Goal: Information Seeking & Learning: Learn about a topic

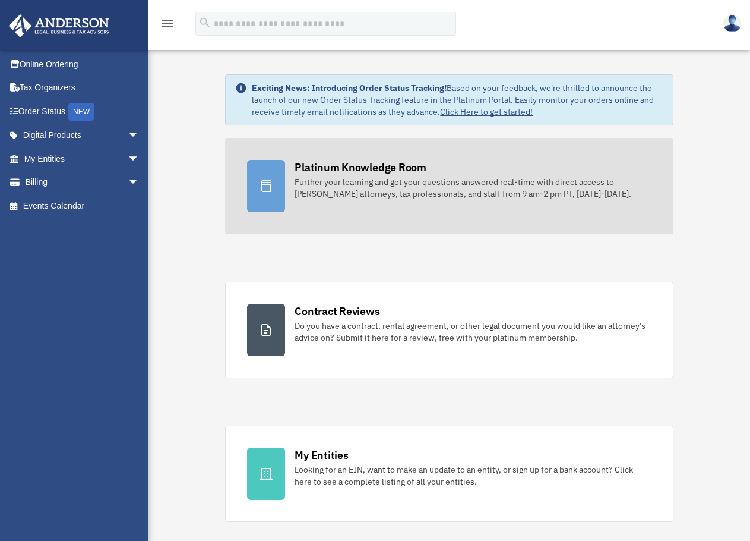
click at [390, 177] on div "Further your learning and get your questions answered real-time with direct acc…" at bounding box center [473, 188] width 356 height 24
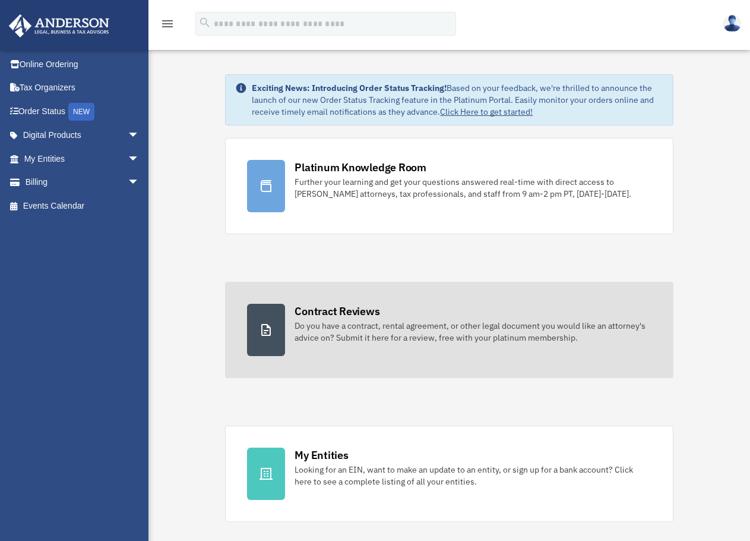
click at [421, 323] on div "Do you have a contract, rental agreement, or other legal document you would lik…" at bounding box center [473, 332] width 356 height 24
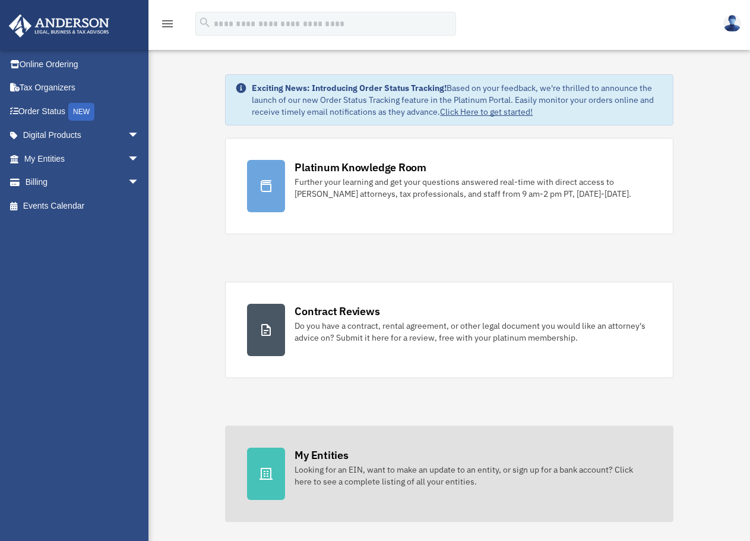
click at [342, 453] on div "My Entities" at bounding box center [321, 454] width 53 height 15
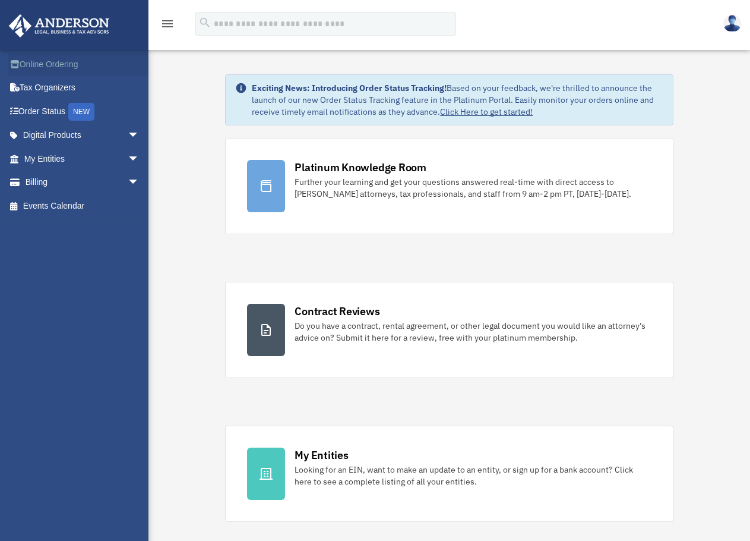
click at [67, 65] on link "Online Ordering" at bounding box center [82, 64] width 149 height 24
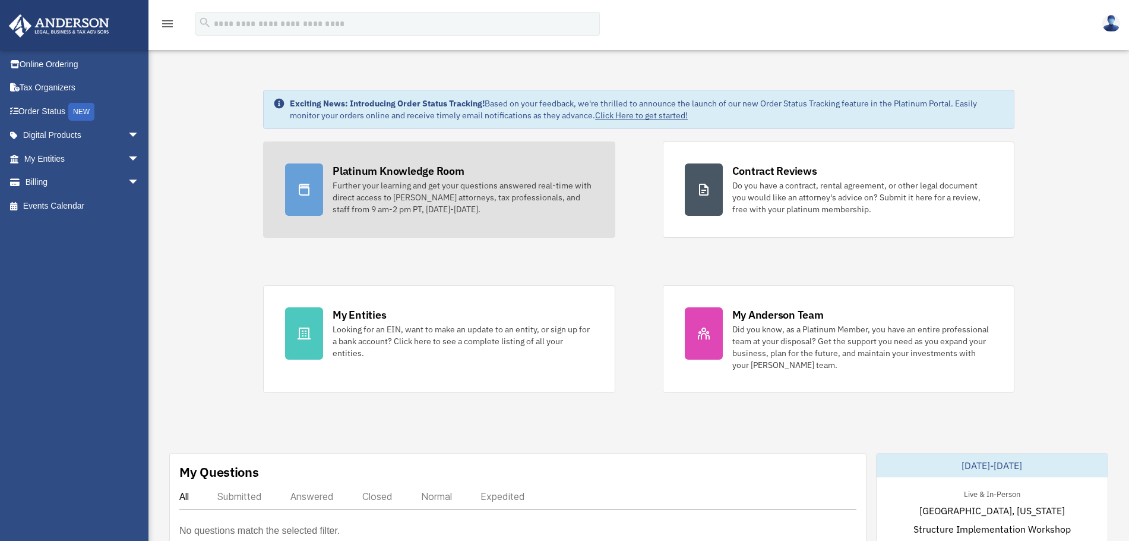
click at [389, 179] on div "Further your learning and get your questions answered real-time with direct acc…" at bounding box center [463, 197] width 260 height 36
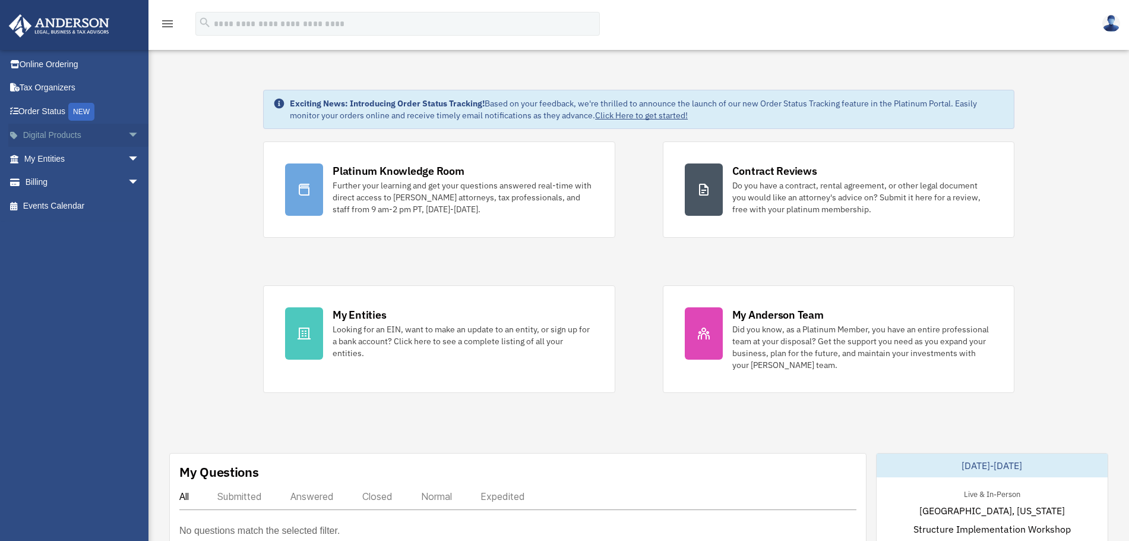
click at [128, 131] on span "arrow_drop_down" at bounding box center [140, 136] width 24 height 24
click at [113, 252] on link "My Entities arrow_drop_down" at bounding box center [82, 253] width 149 height 24
click at [128, 253] on span "arrow_drop_down" at bounding box center [140, 253] width 24 height 24
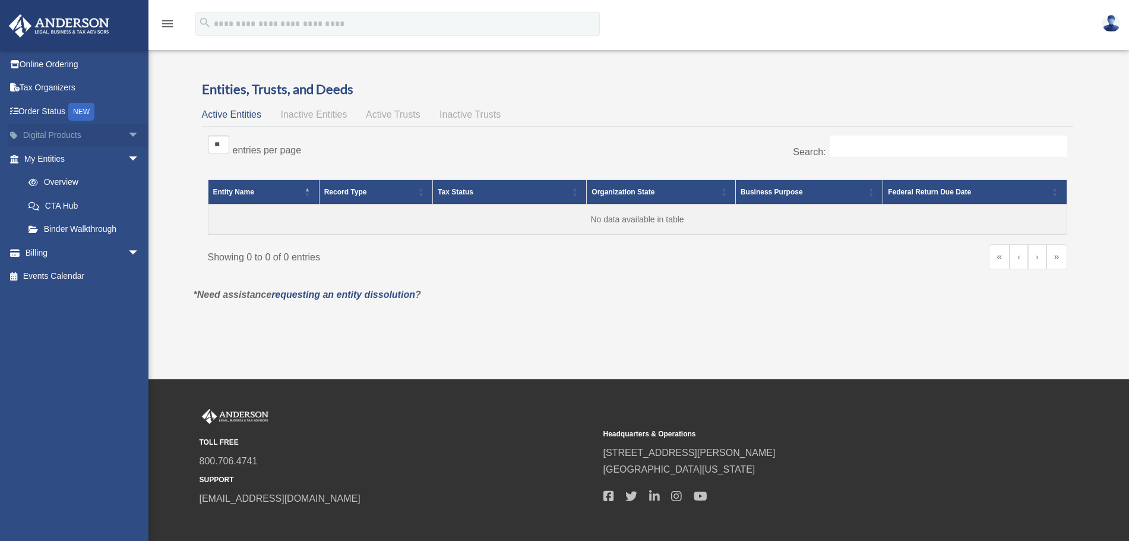
click at [128, 127] on span "arrow_drop_down" at bounding box center [140, 136] width 24 height 24
click at [128, 348] on span "arrow_drop_down" at bounding box center [140, 346] width 24 height 24
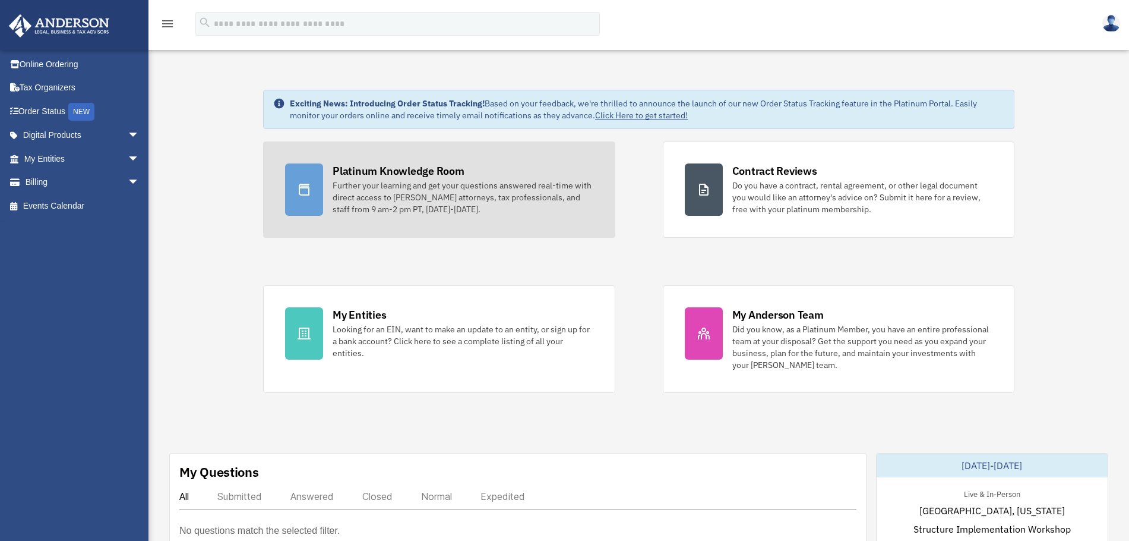
click at [440, 173] on div "Platinum Knowledge Room" at bounding box center [399, 170] width 132 height 15
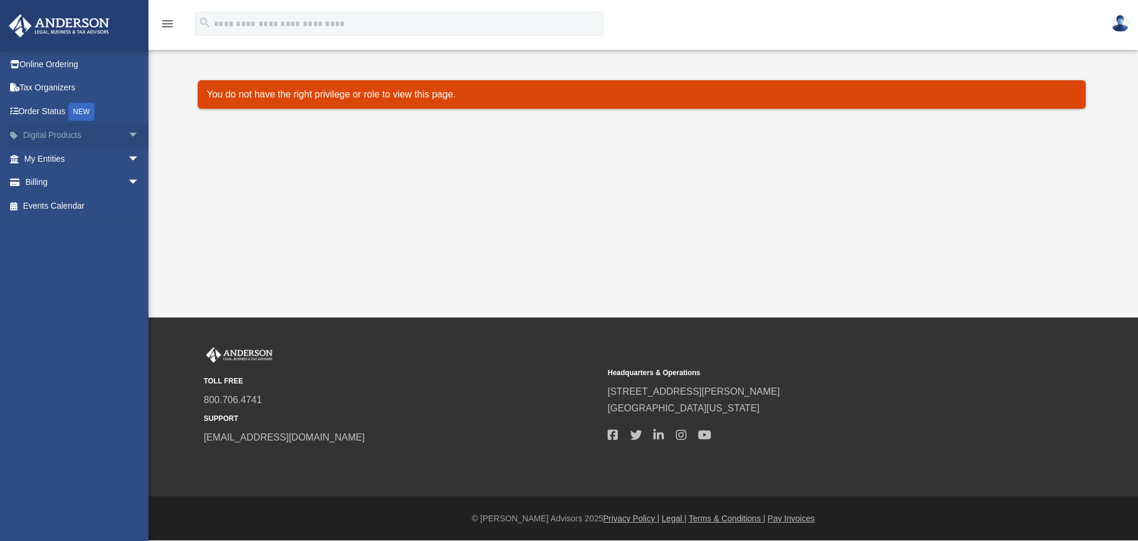
click at [128, 130] on span "arrow_drop_down" at bounding box center [140, 136] width 24 height 24
click at [128, 252] on span "arrow_drop_down" at bounding box center [140, 253] width 24 height 24
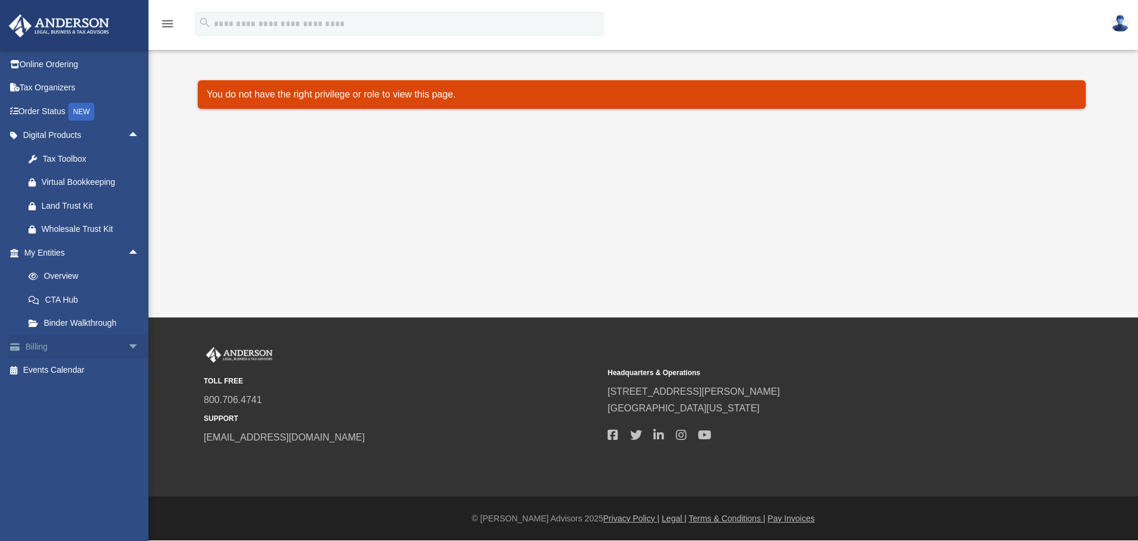
click at [128, 349] on span "arrow_drop_down" at bounding box center [140, 346] width 24 height 24
